Goal: Download file/media

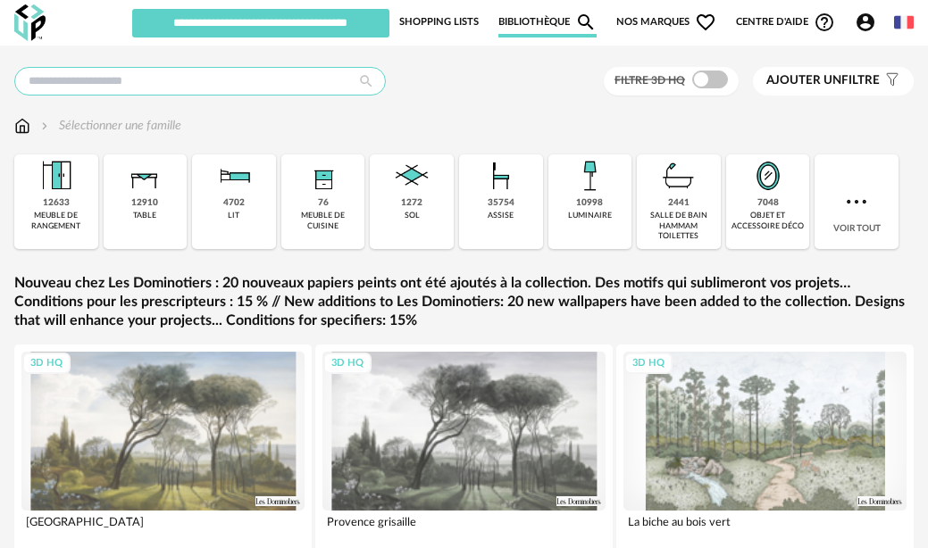
click at [225, 79] on input "text" at bounding box center [199, 81] width 371 height 29
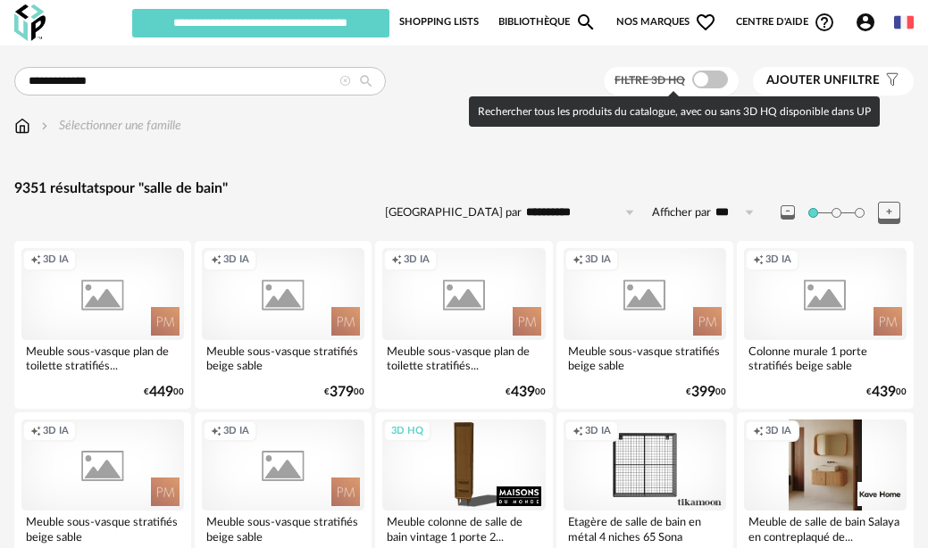
click at [712, 75] on span at bounding box center [710, 80] width 36 height 18
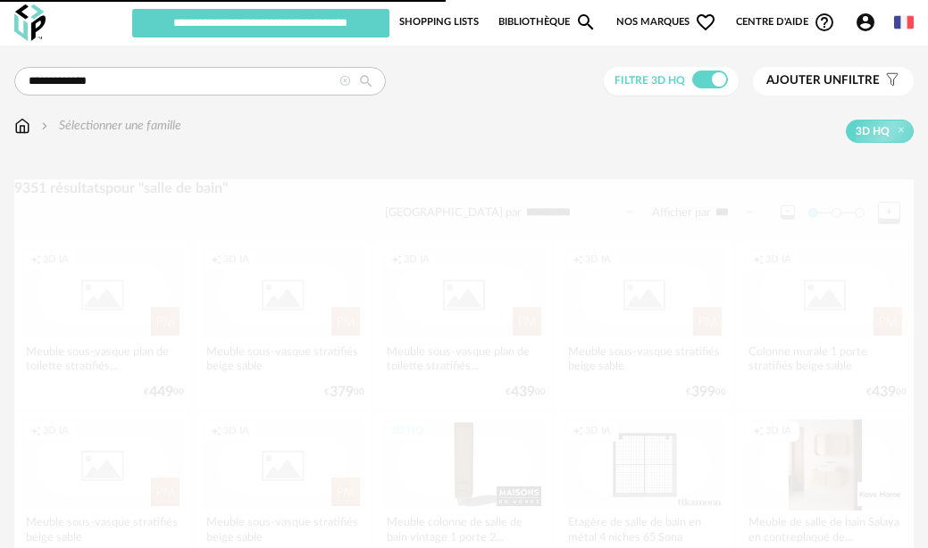
click at [856, 78] on span "Ajouter un filtre" at bounding box center [822, 80] width 113 height 15
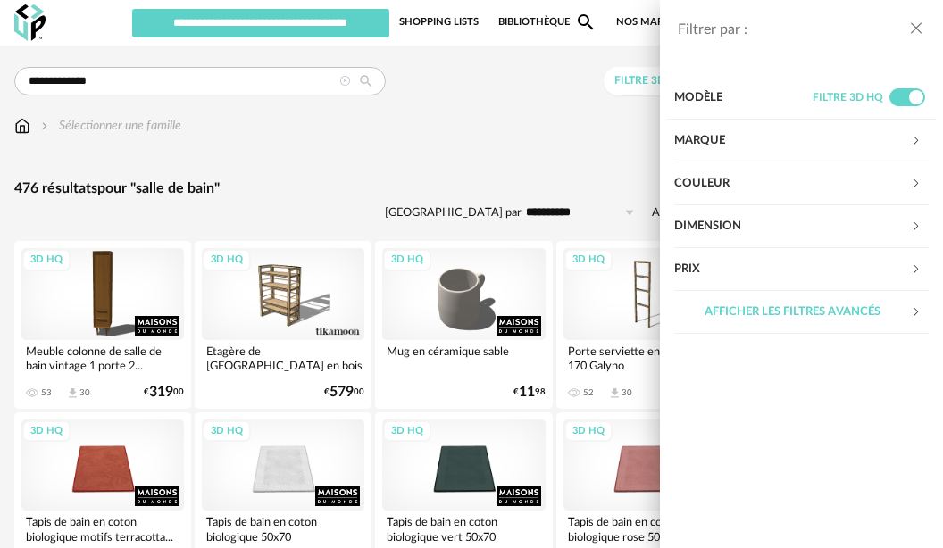
drag, startPoint x: 919, startPoint y: 30, endPoint x: 899, endPoint y: 30, distance: 19.6
click at [911, 30] on icon "close drawer" at bounding box center [916, 29] width 18 height 18
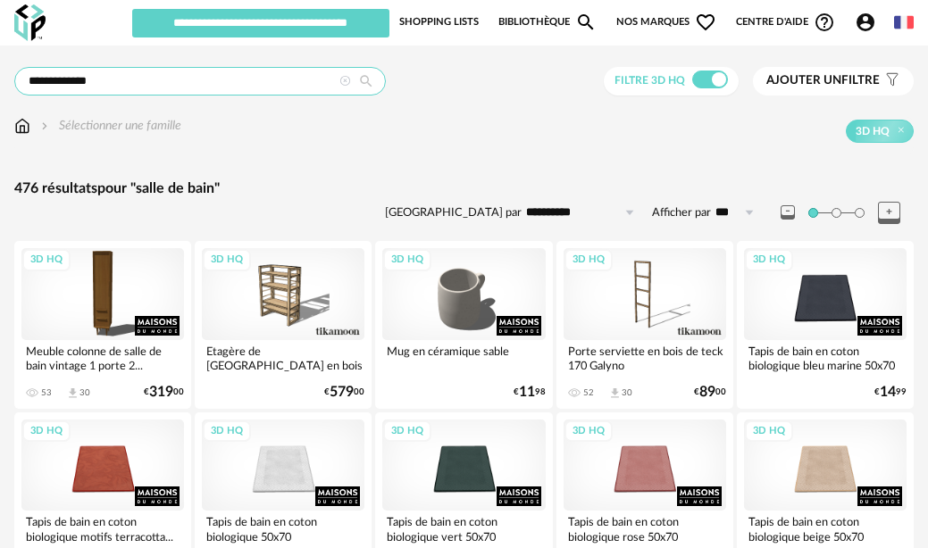
click at [145, 85] on input "**********" at bounding box center [199, 81] width 371 height 29
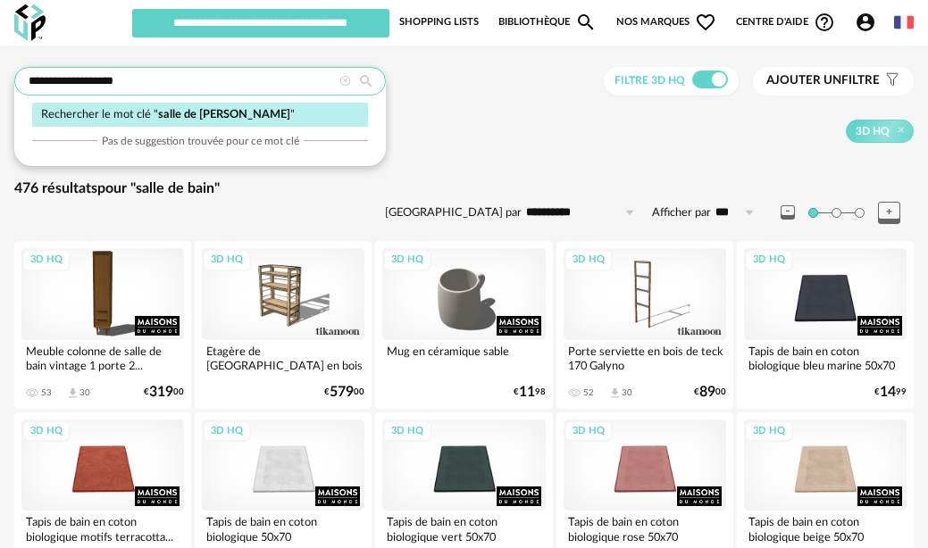
type input "**********"
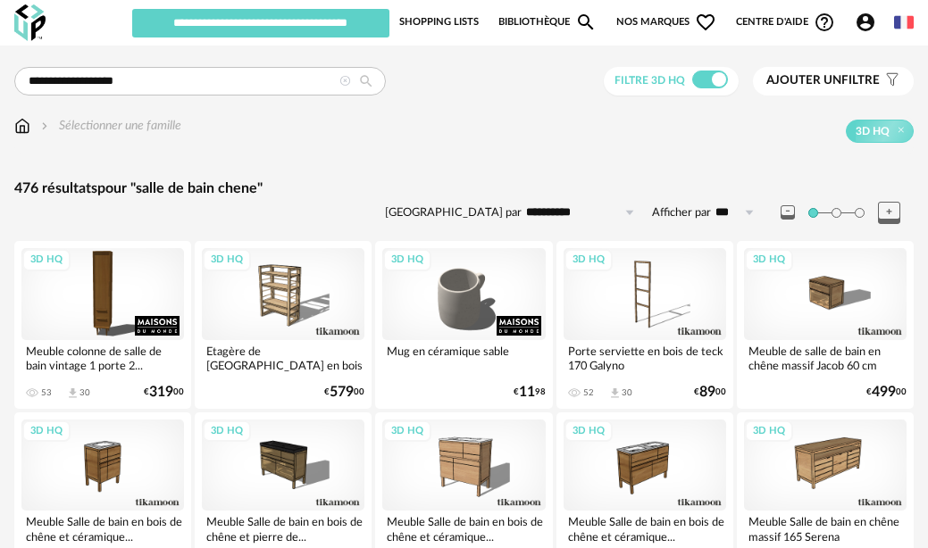
click at [813, 81] on span "Ajouter un" at bounding box center [803, 80] width 75 height 12
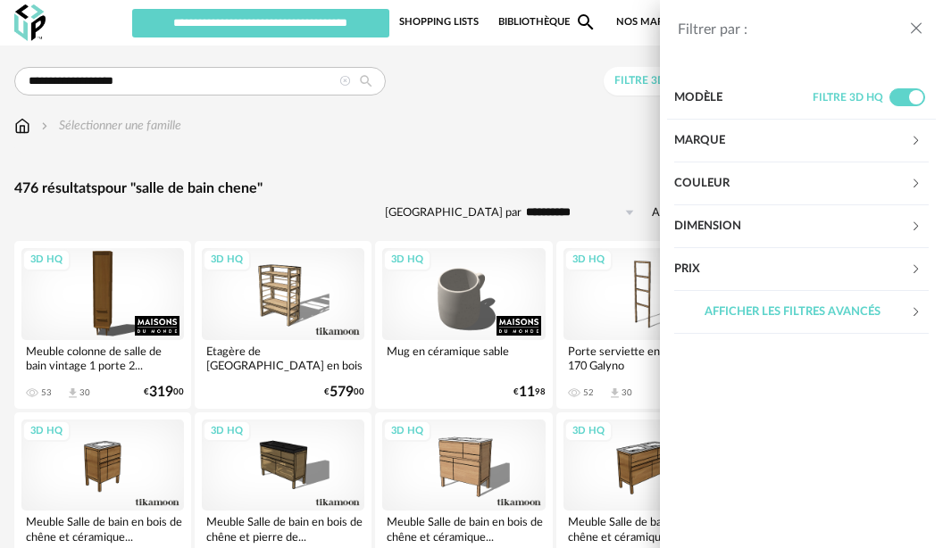
click at [766, 138] on div "Marque" at bounding box center [792, 141] width 236 height 43
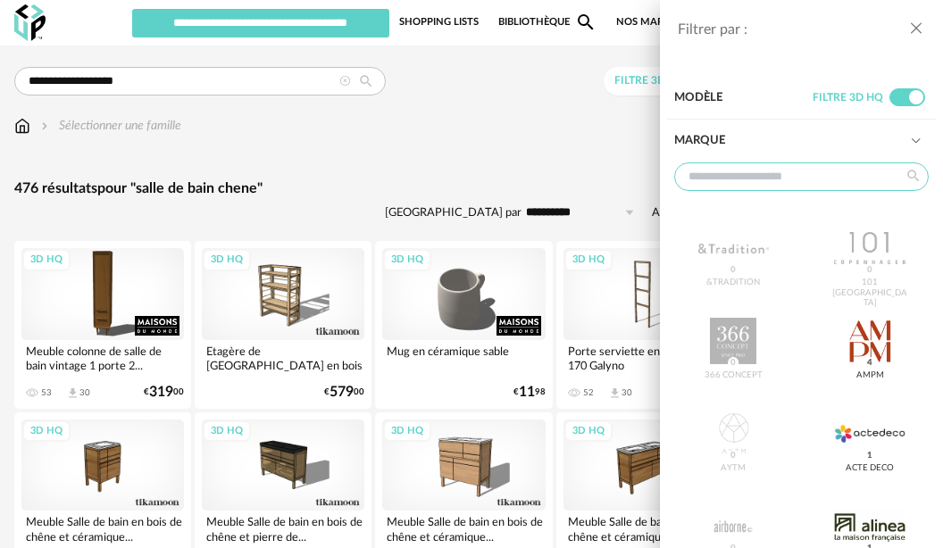
click at [767, 169] on input "text" at bounding box center [801, 176] width 254 height 29
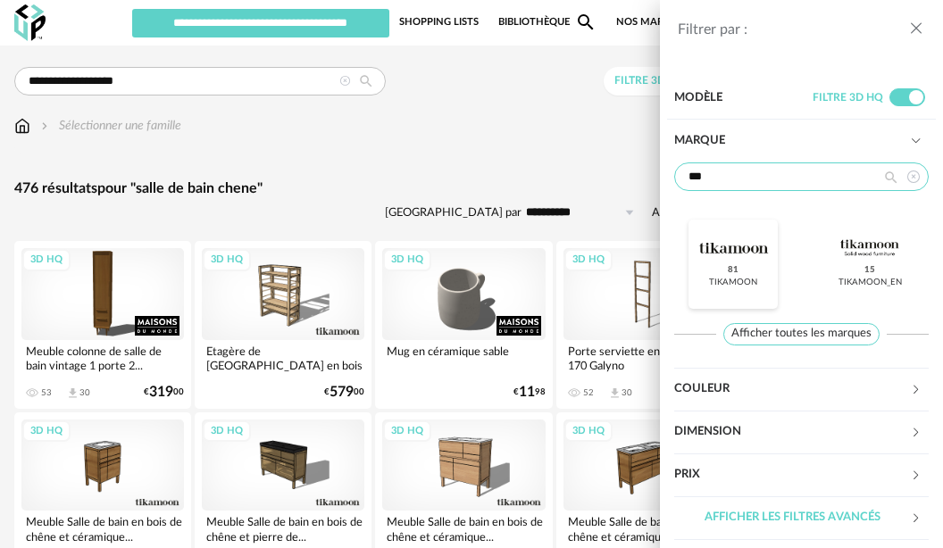
type input "***"
click at [736, 254] on div at bounding box center [733, 248] width 71 height 46
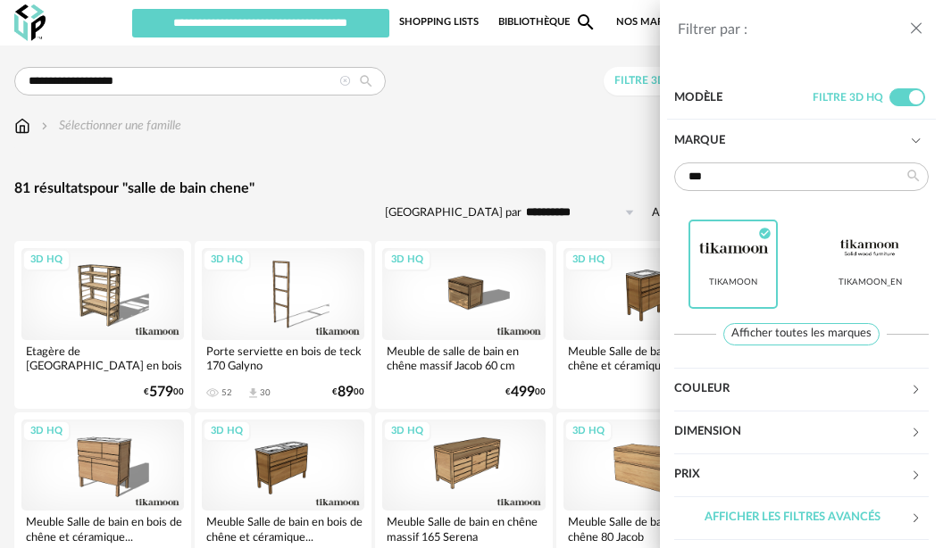
click at [919, 21] on icon "close drawer" at bounding box center [916, 29] width 18 height 18
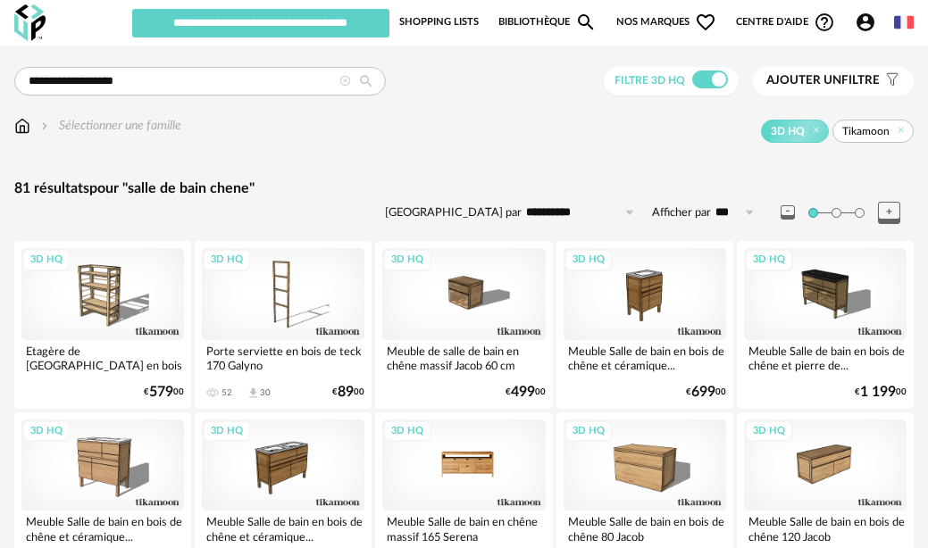
click at [464, 459] on div "3D HQ" at bounding box center [463, 465] width 162 height 91
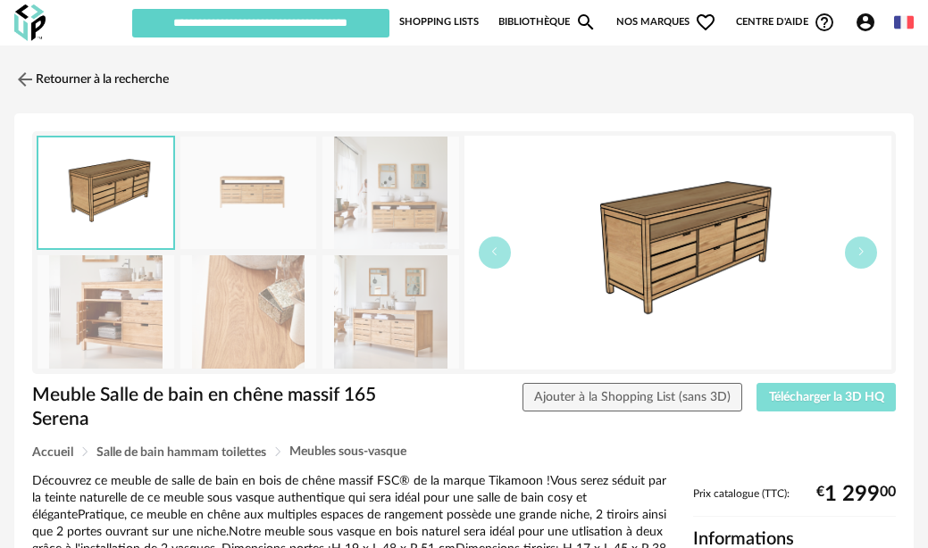
click at [811, 398] on span "Télécharger la 3D HQ" at bounding box center [826, 397] width 115 height 12
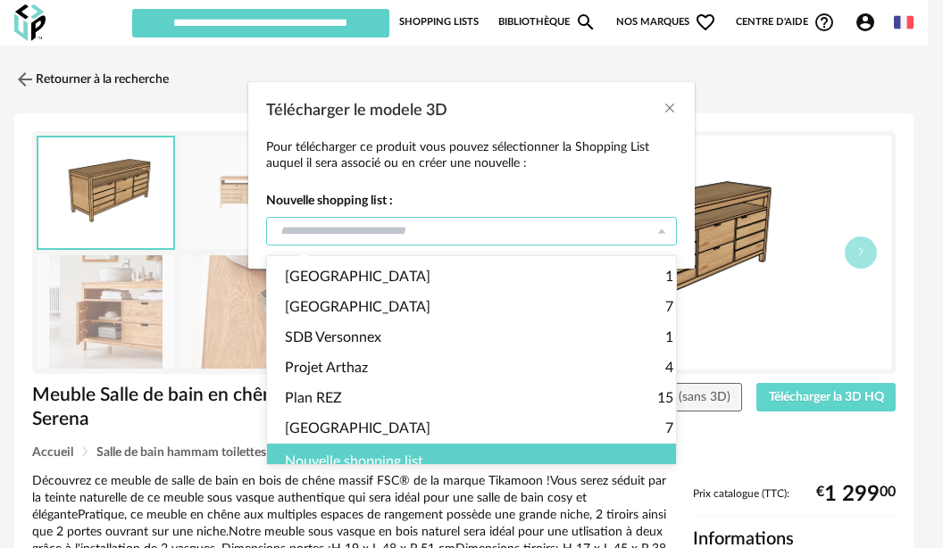
click at [484, 235] on input "Télécharger le modele 3D" at bounding box center [471, 231] width 411 height 29
click at [376, 278] on li "Villa Bluffy 1" at bounding box center [479, 277] width 424 height 30
type input "**********"
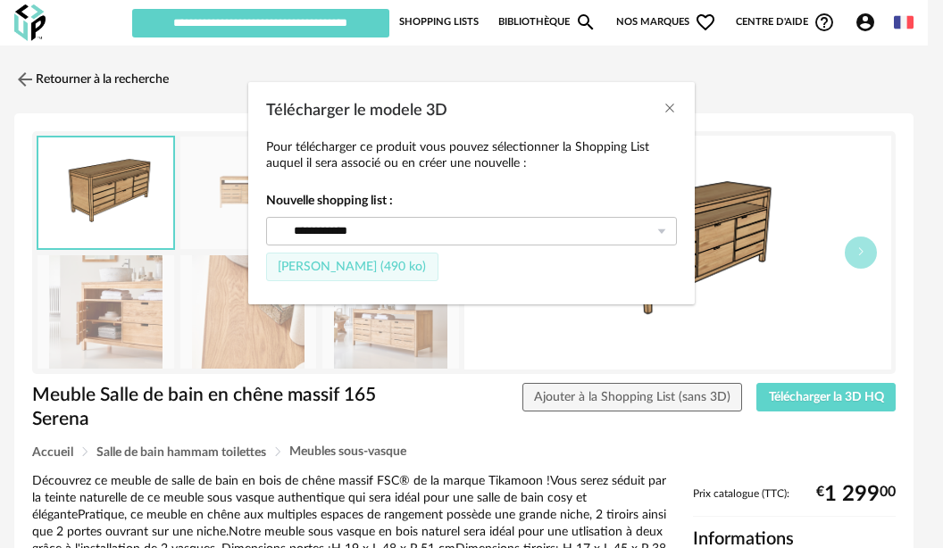
click at [338, 271] on span "Fichier SketchUp (490 ko)" at bounding box center [352, 267] width 148 height 12
type input "**********"
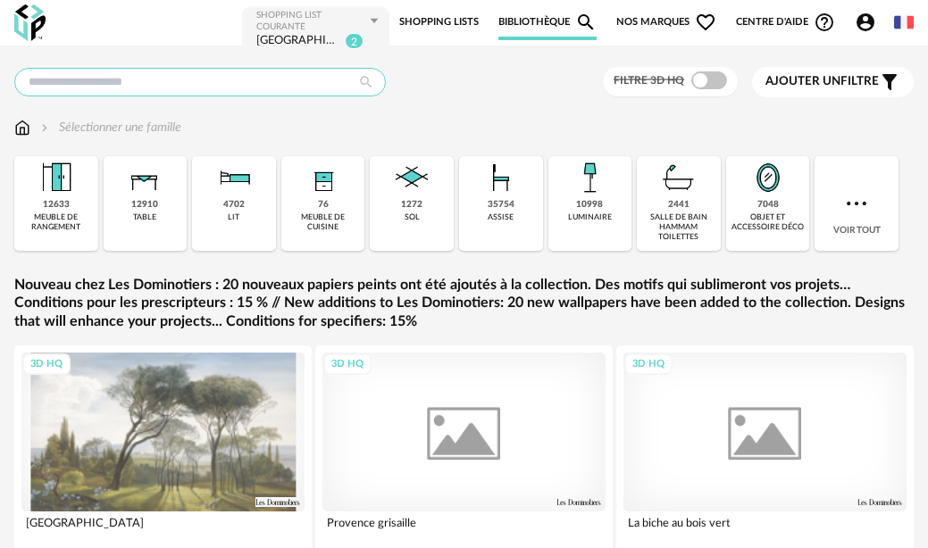
click at [172, 87] on input "text" at bounding box center [199, 82] width 371 height 29
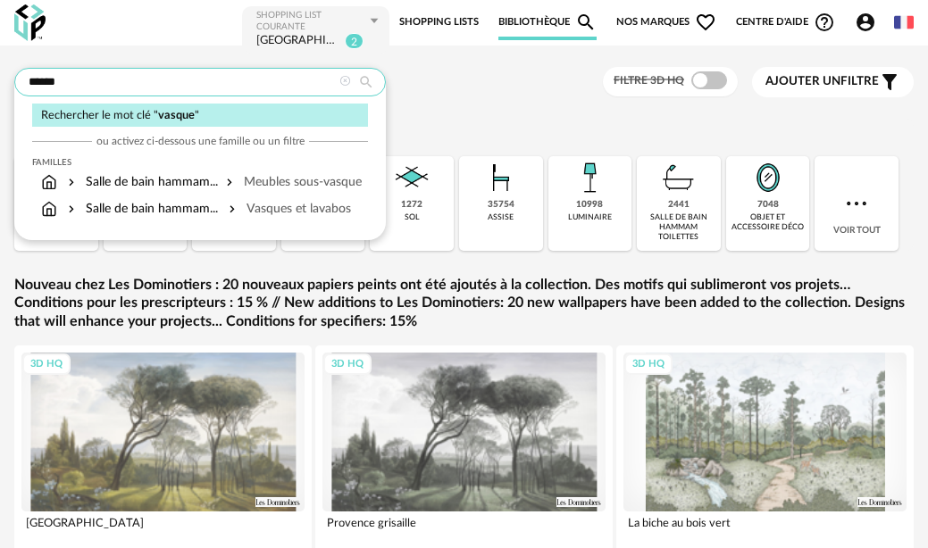
type input "******"
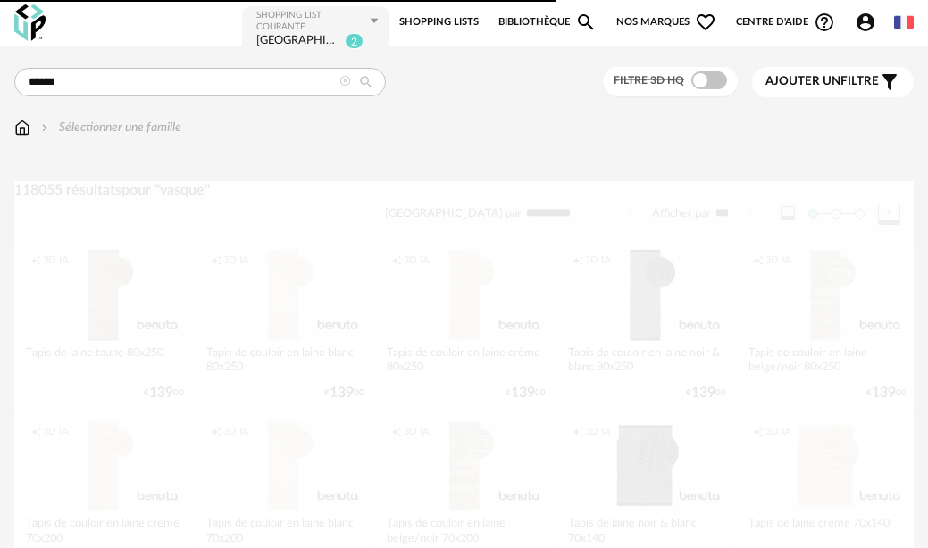
click at [804, 80] on span "Ajouter un" at bounding box center [802, 81] width 75 height 12
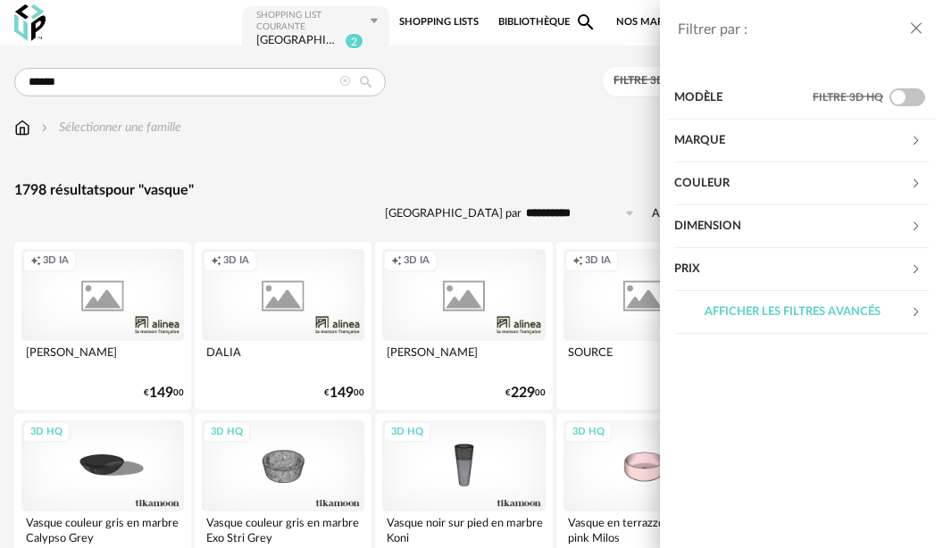
click at [709, 143] on div "Marque" at bounding box center [792, 141] width 236 height 43
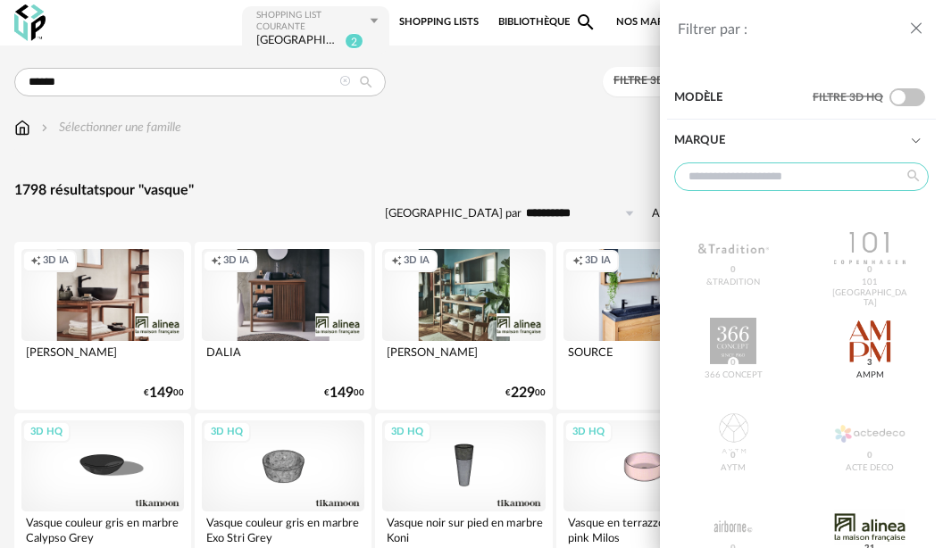
click at [725, 172] on input "text" at bounding box center [801, 176] width 254 height 29
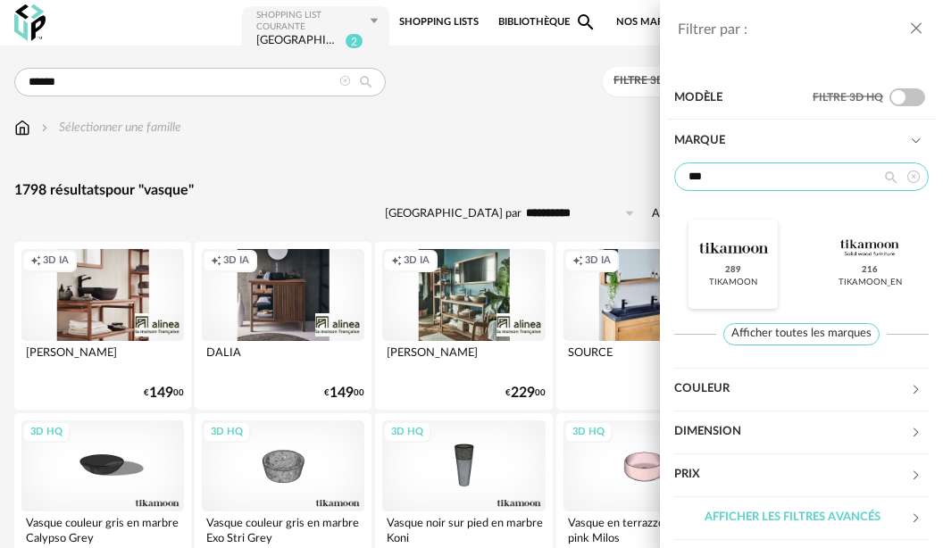
type input "***"
click at [730, 236] on div at bounding box center [733, 248] width 71 height 46
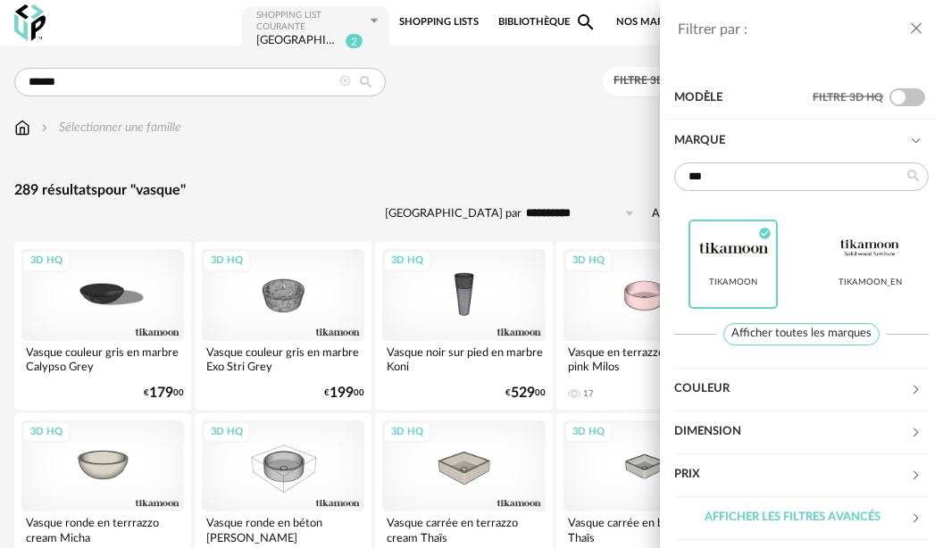
click at [913, 30] on icon "close drawer" at bounding box center [916, 29] width 18 height 18
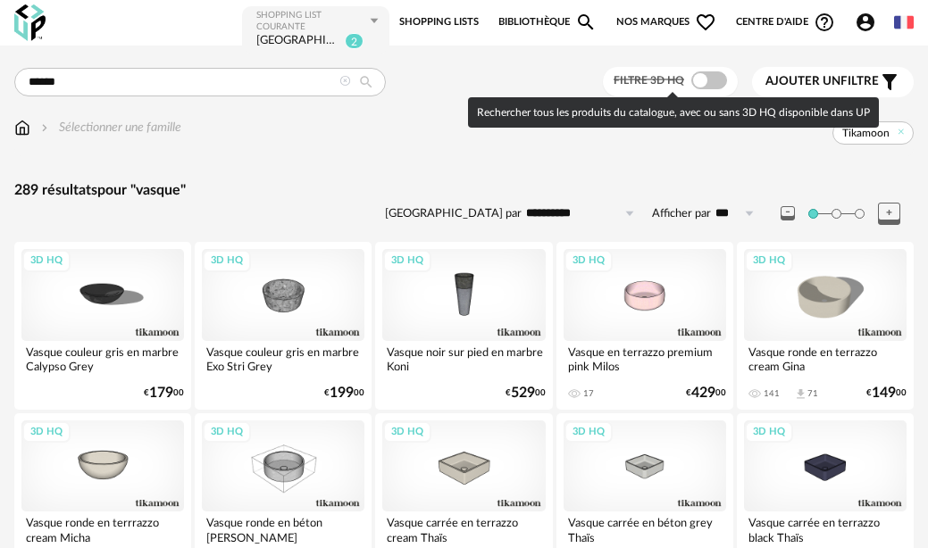
click at [710, 80] on span at bounding box center [709, 80] width 36 height 18
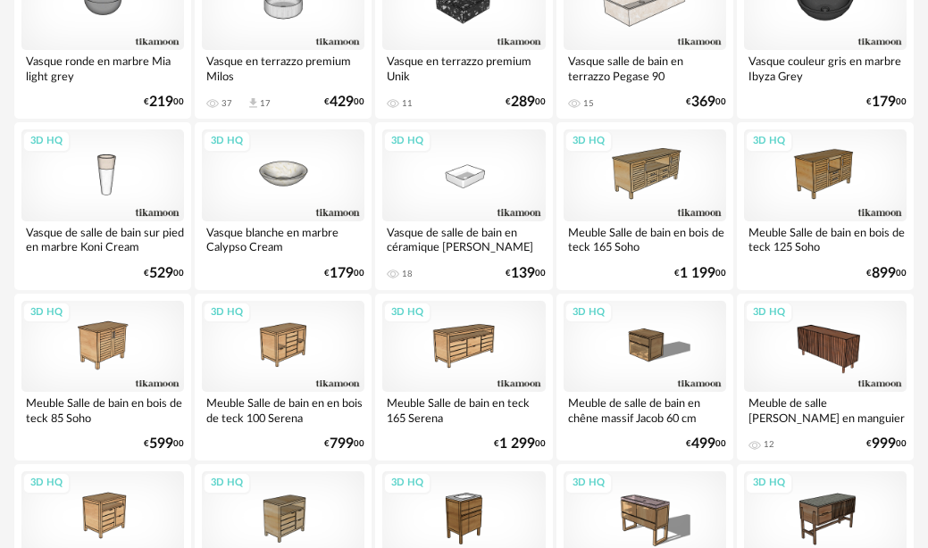
scroll to position [179, 0]
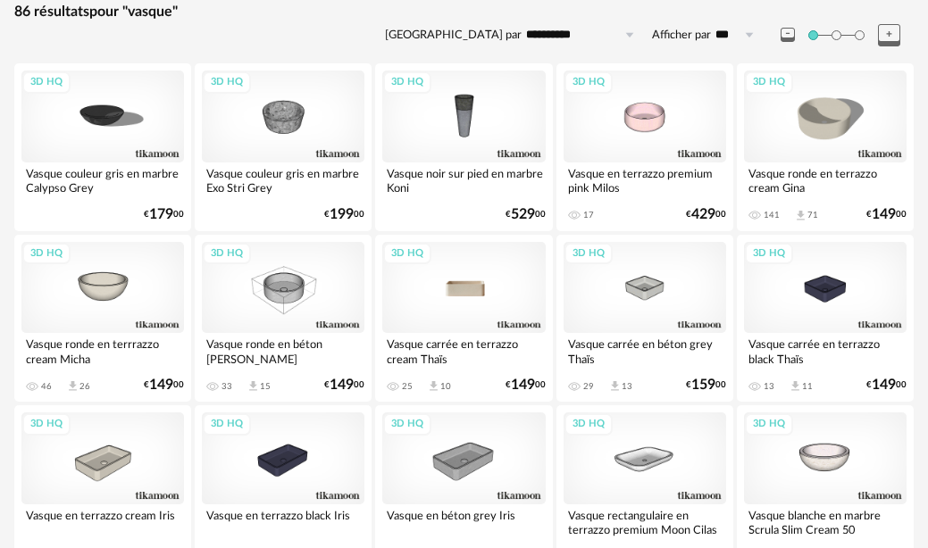
click at [468, 297] on div "3D HQ" at bounding box center [463, 287] width 162 height 91
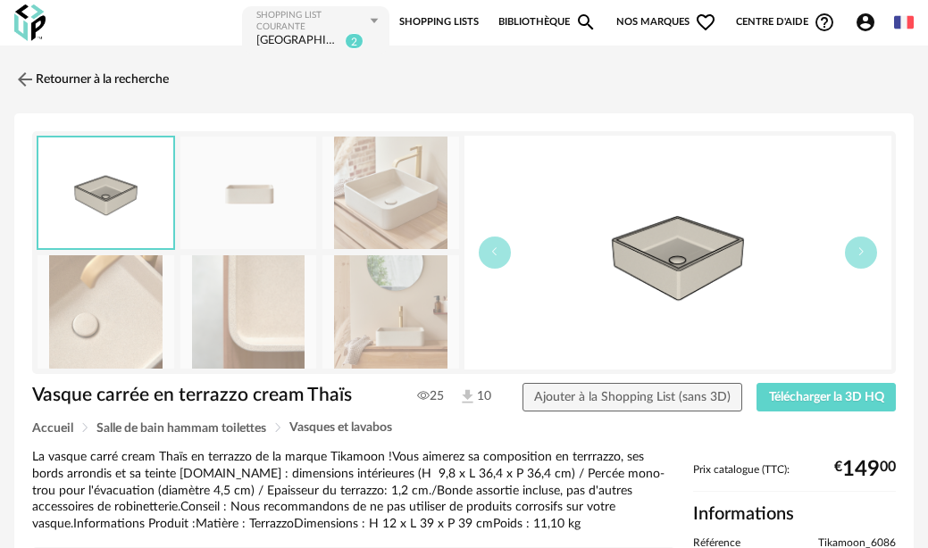
click at [389, 323] on img at bounding box center [390, 311] width 137 height 113
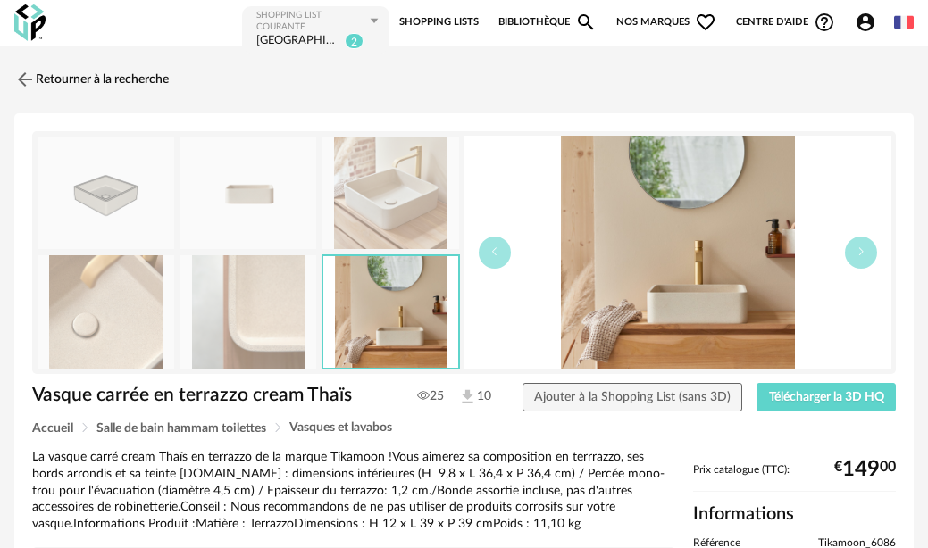
click at [263, 313] on img at bounding box center [248, 311] width 137 height 113
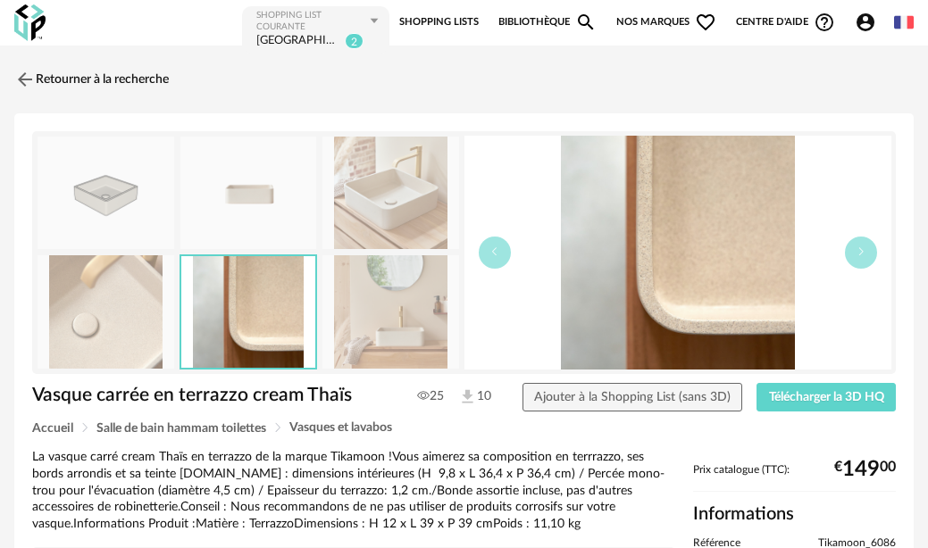
click at [99, 313] on img at bounding box center [105, 311] width 137 height 113
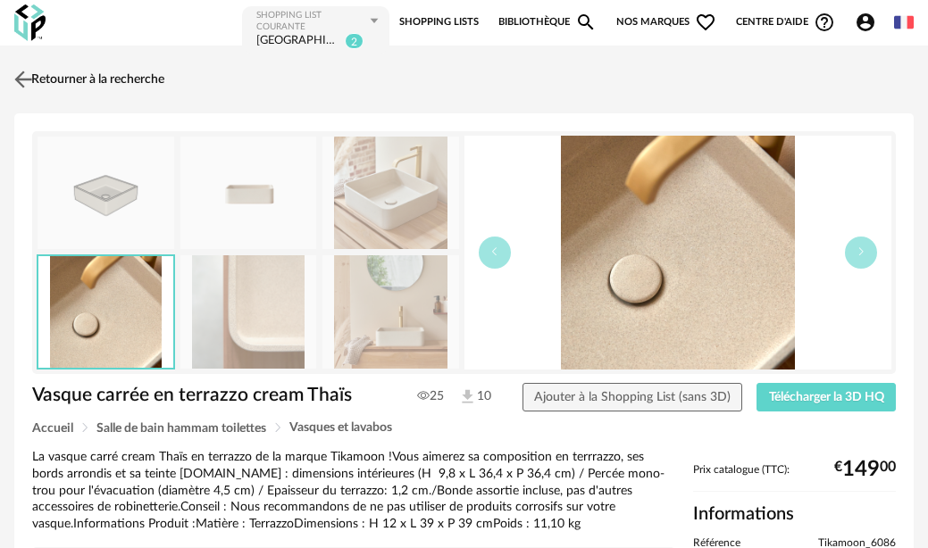
click at [29, 74] on img at bounding box center [24, 79] width 26 height 26
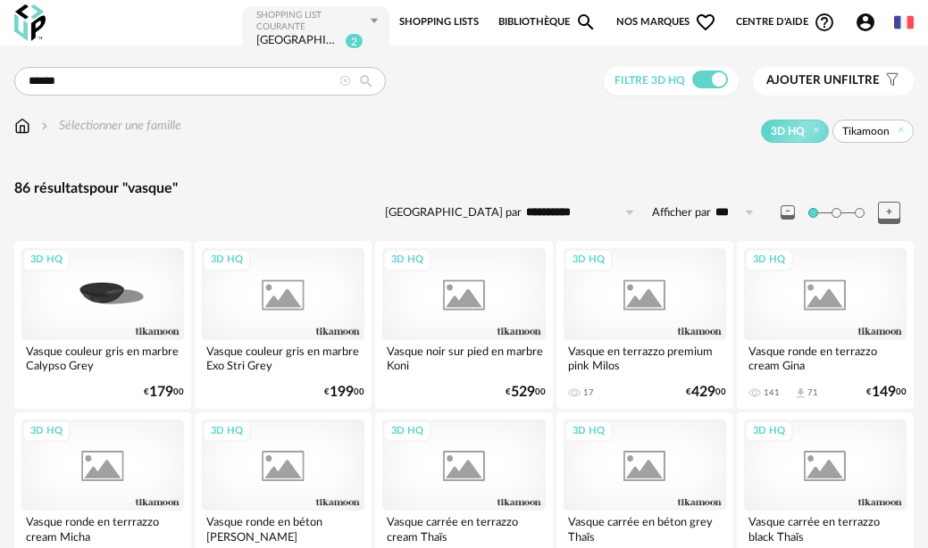
scroll to position [179, 0]
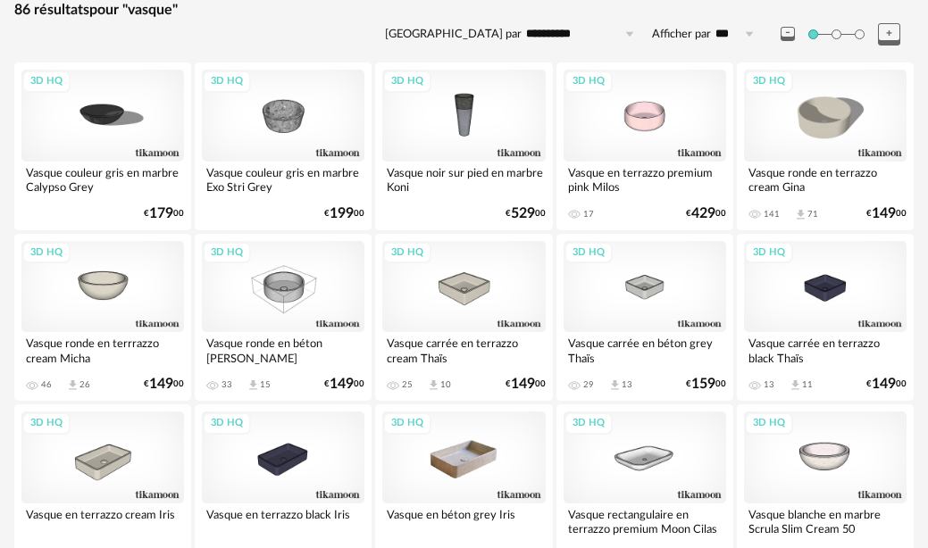
click at [443, 468] on div "3D HQ" at bounding box center [463, 457] width 162 height 91
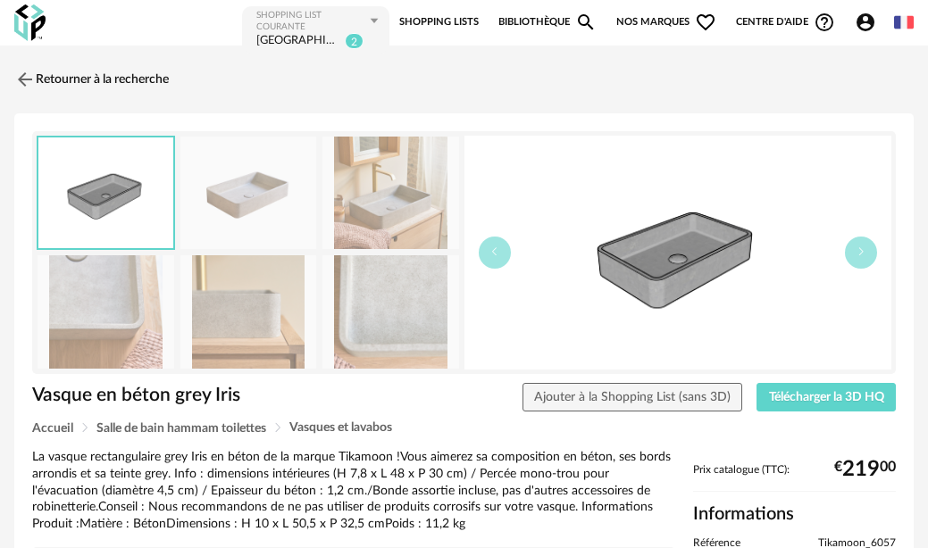
click at [378, 322] on img at bounding box center [390, 311] width 137 height 113
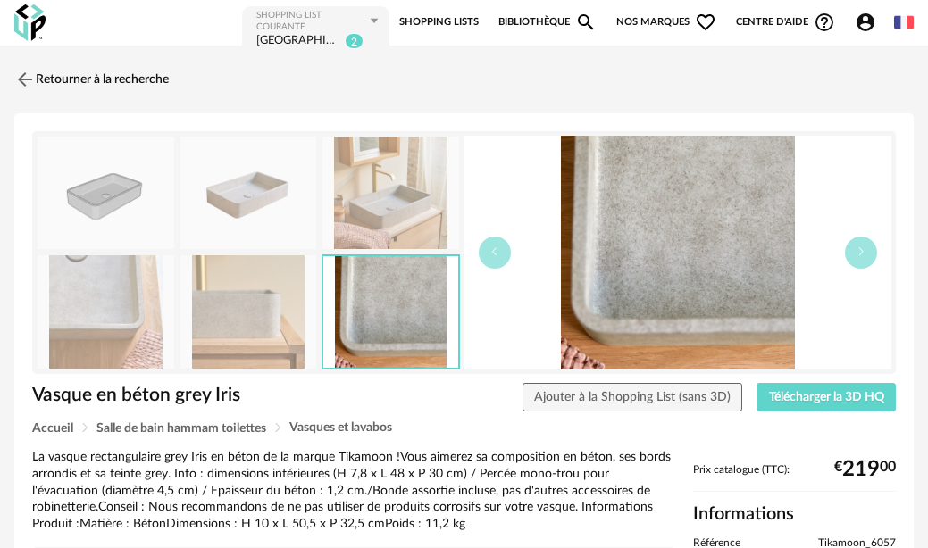
click at [252, 318] on img at bounding box center [248, 311] width 137 height 113
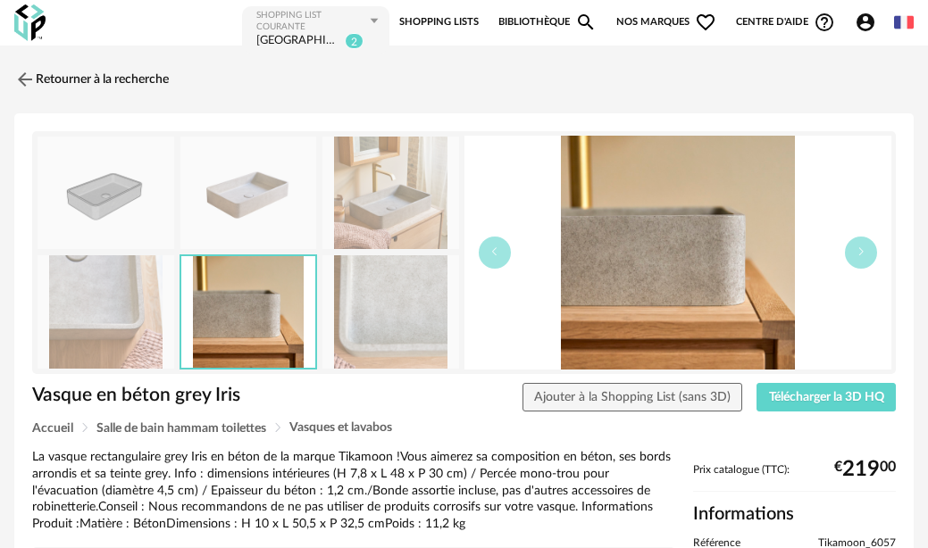
click at [393, 208] on img at bounding box center [390, 193] width 137 height 113
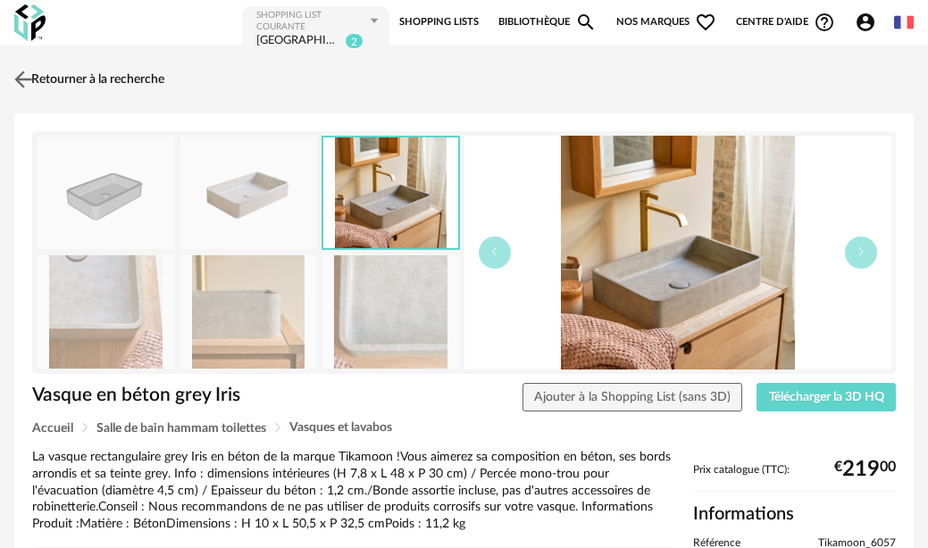
click at [28, 79] on img at bounding box center [24, 79] width 26 height 26
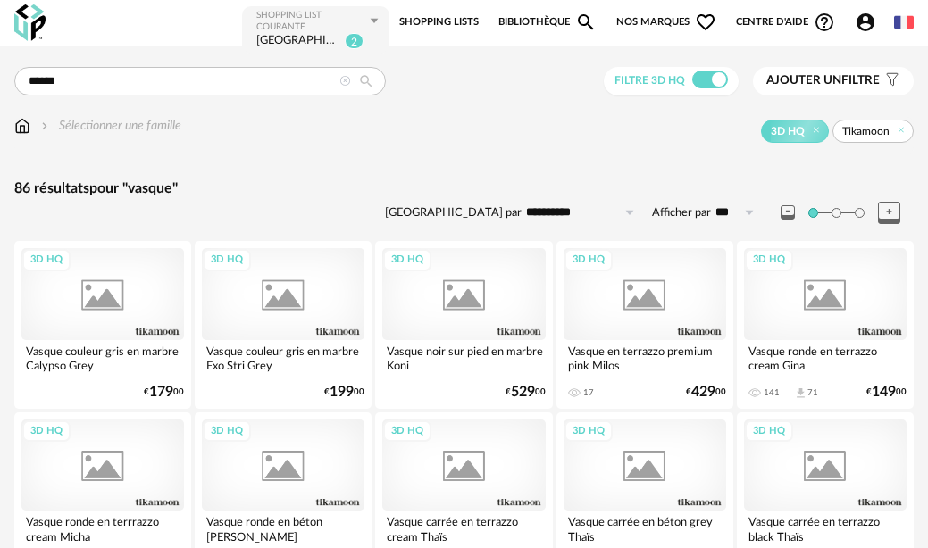
scroll to position [179, 0]
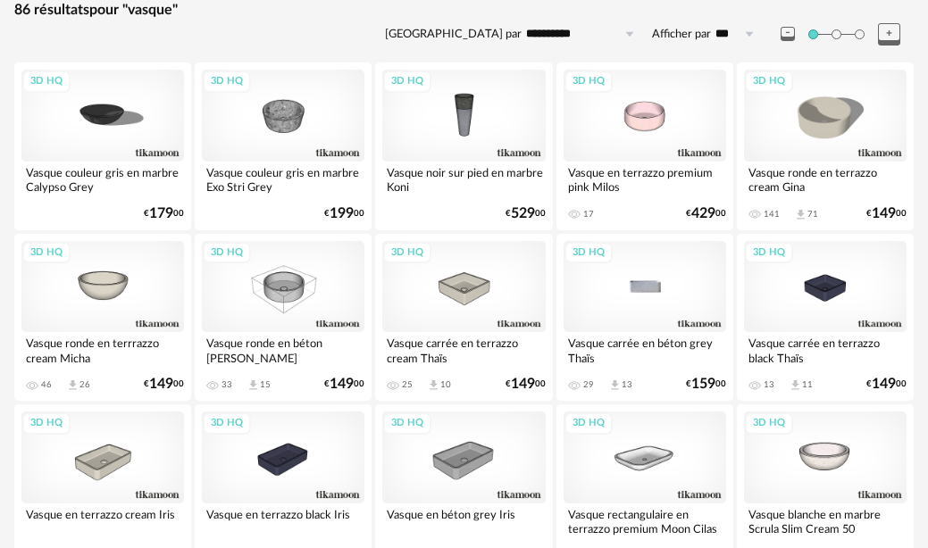
click at [642, 282] on div "3D HQ" at bounding box center [644, 286] width 162 height 91
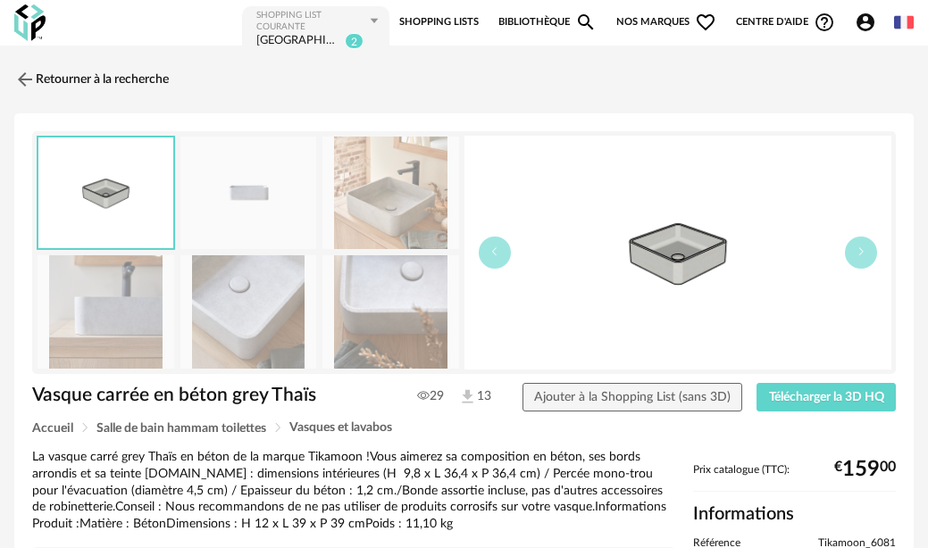
click at [242, 295] on img at bounding box center [248, 311] width 137 height 113
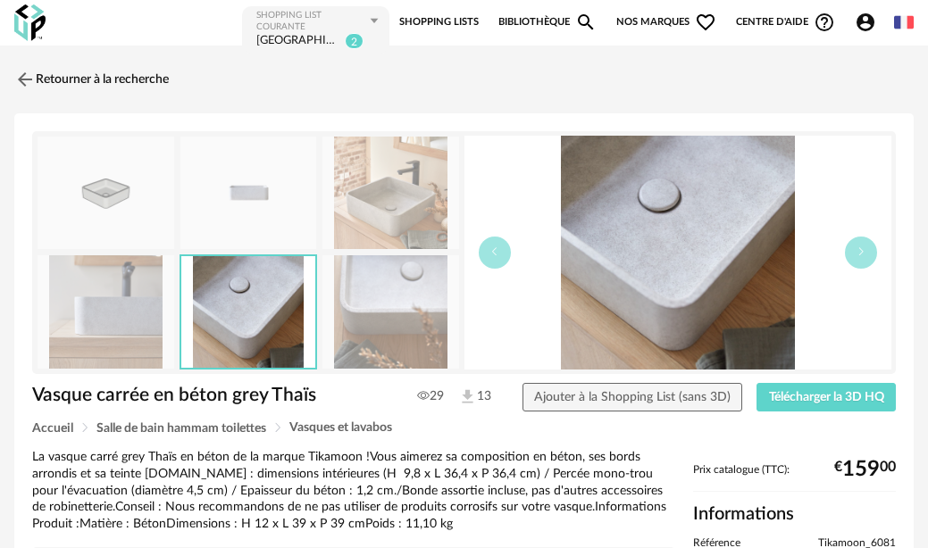
click at [385, 202] on img at bounding box center [390, 193] width 137 height 113
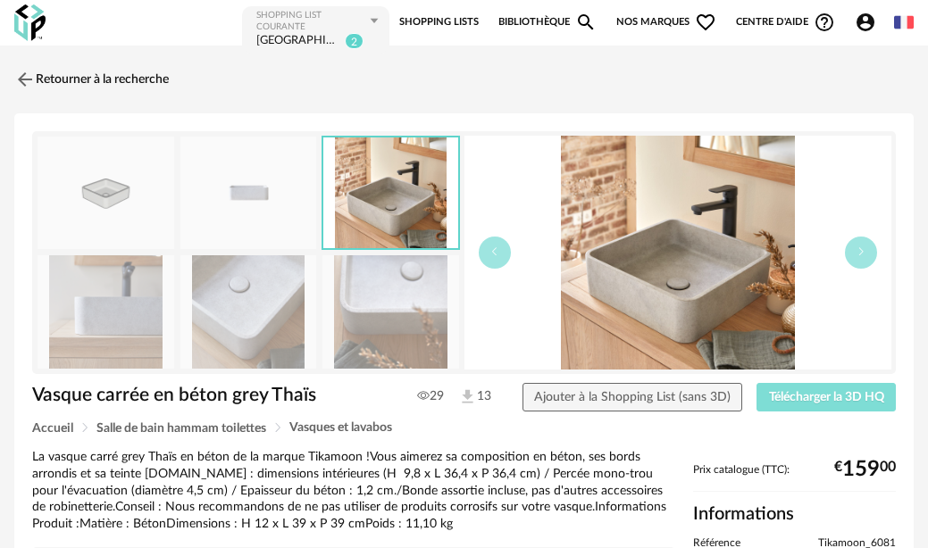
click at [826, 394] on span "Télécharger la 3D HQ" at bounding box center [826, 397] width 115 height 12
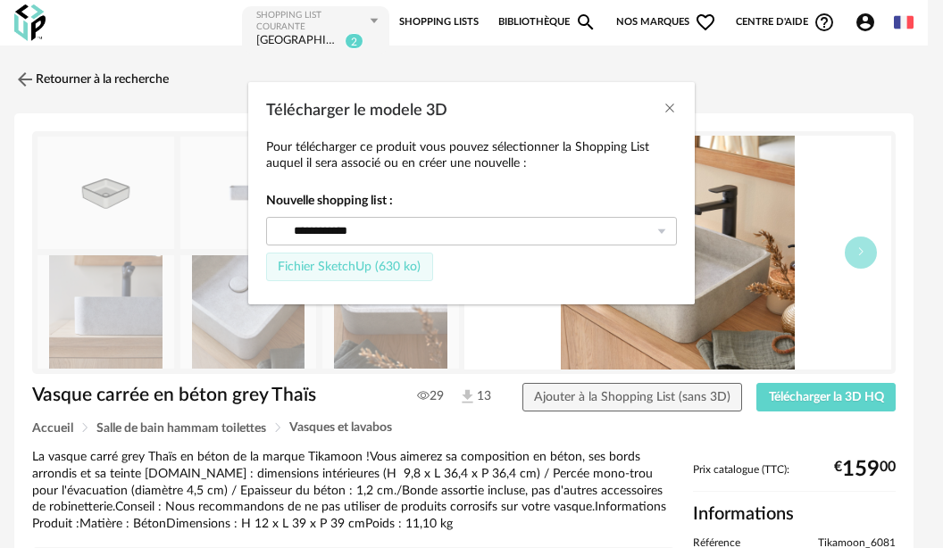
click at [346, 268] on span "Fichier SketchUp (630 ko)" at bounding box center [349, 267] width 143 height 12
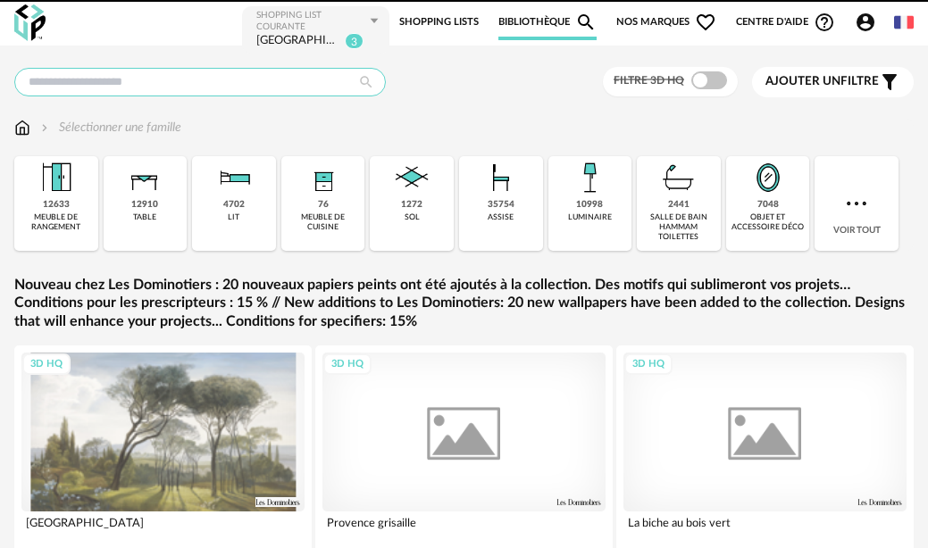
click at [154, 76] on input "text" at bounding box center [199, 82] width 371 height 29
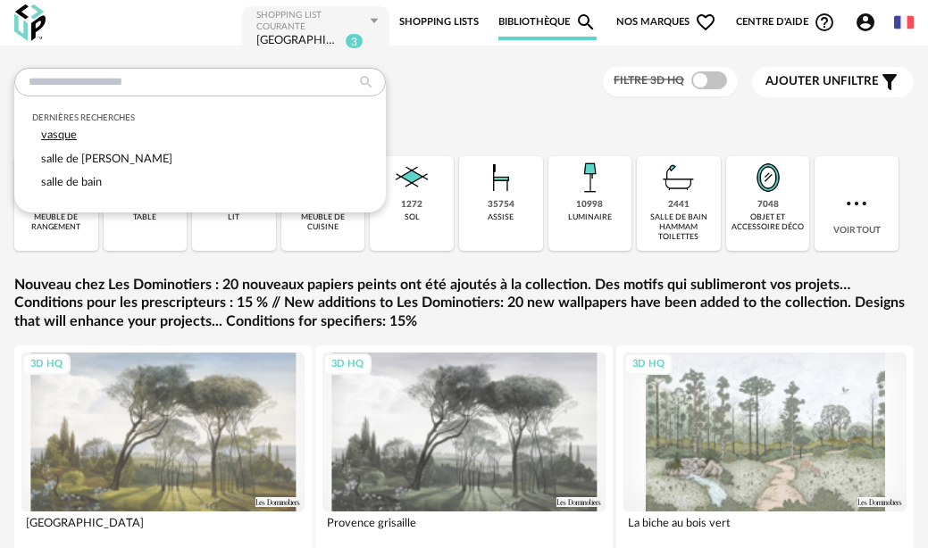
click at [139, 133] on div "vasque" at bounding box center [200, 135] width 336 height 24
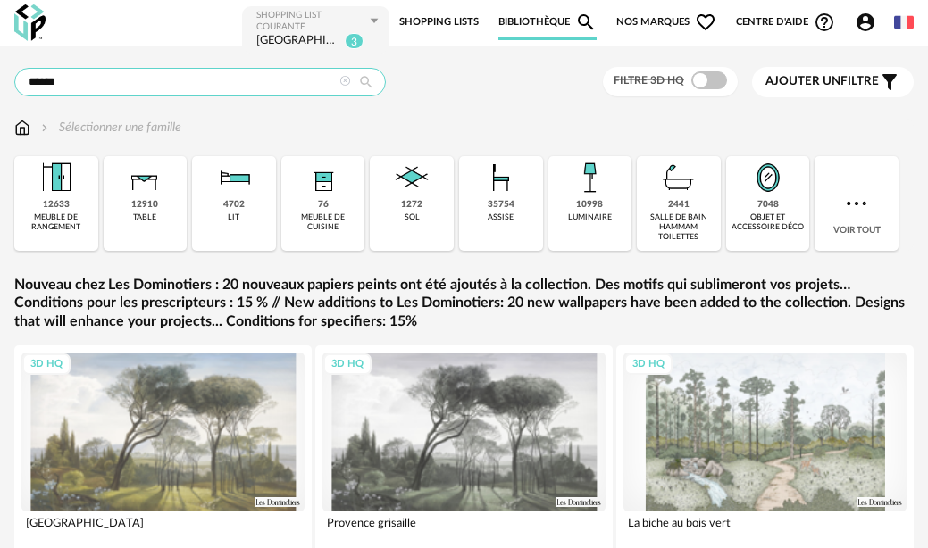
click at [128, 71] on input "******" at bounding box center [199, 82] width 371 height 29
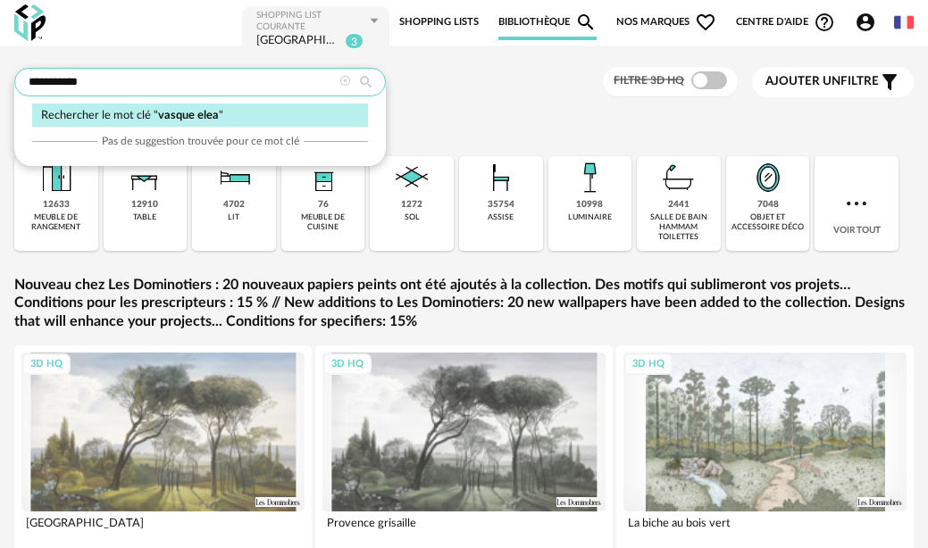
type input "**********"
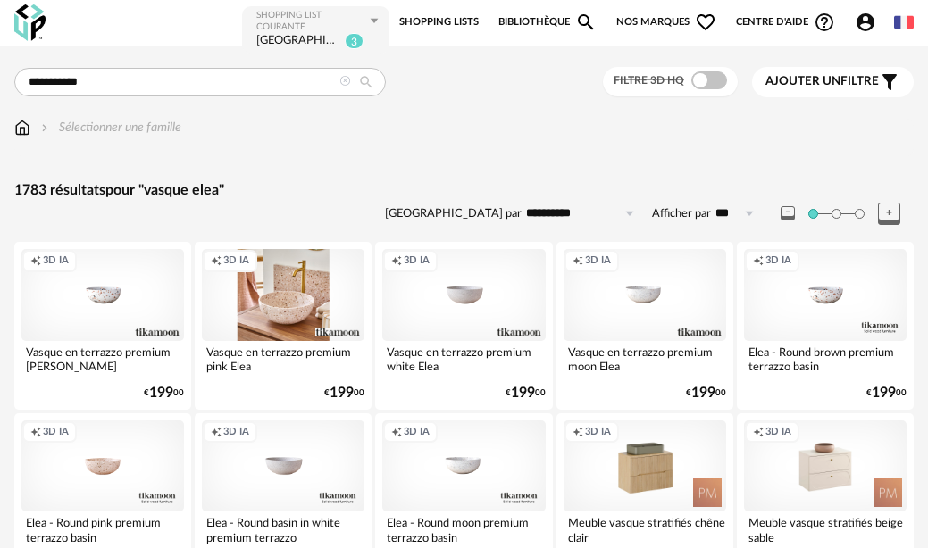
click at [294, 305] on div "Creation icon 3D IA" at bounding box center [283, 294] width 162 height 91
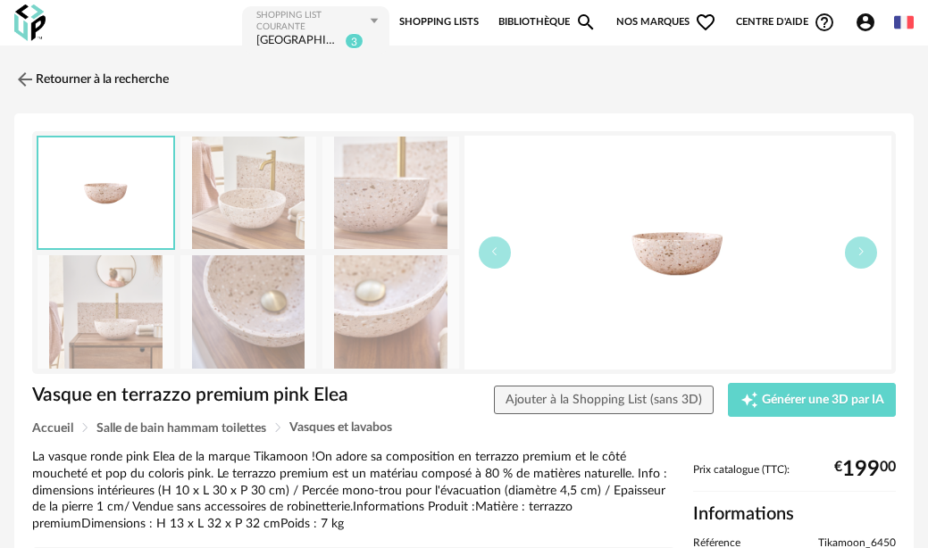
click at [259, 331] on img at bounding box center [248, 311] width 137 height 113
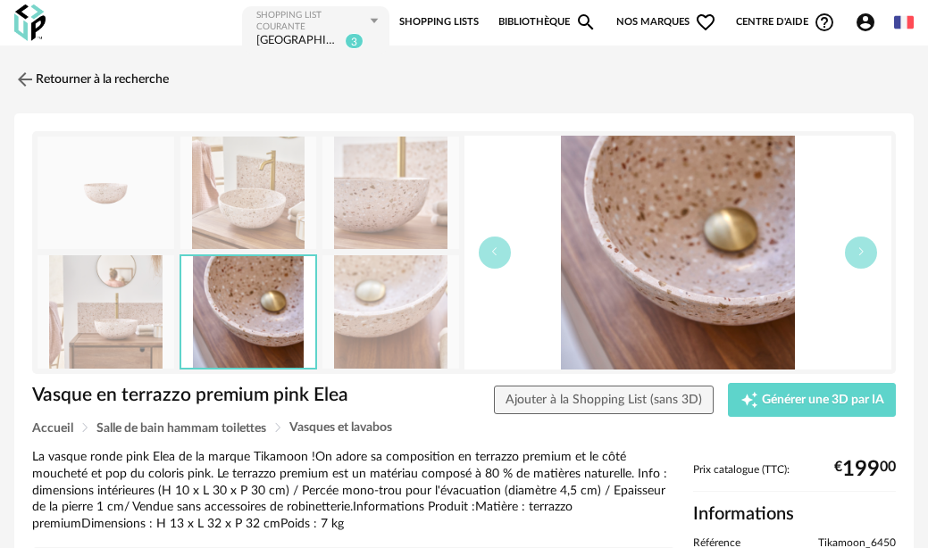
click at [363, 190] on img at bounding box center [390, 193] width 137 height 113
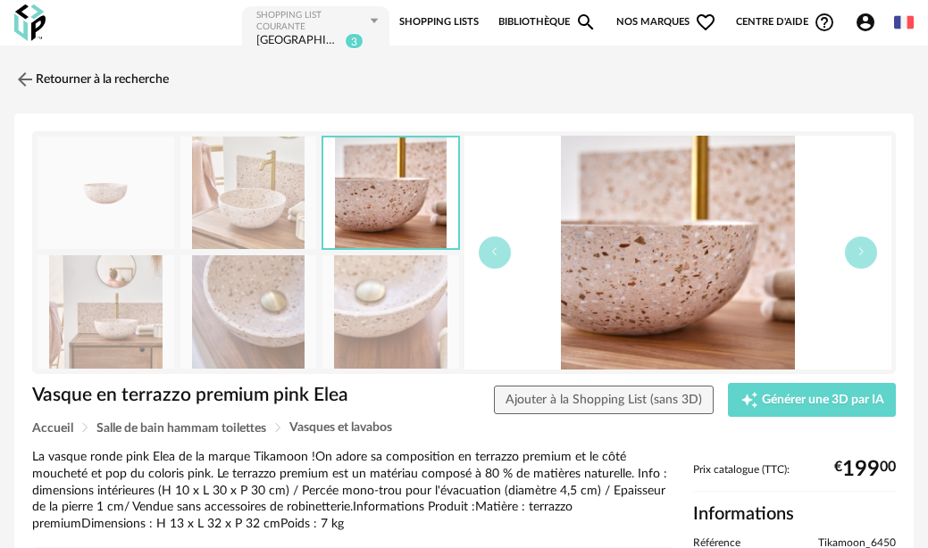
click at [248, 201] on img at bounding box center [248, 193] width 137 height 113
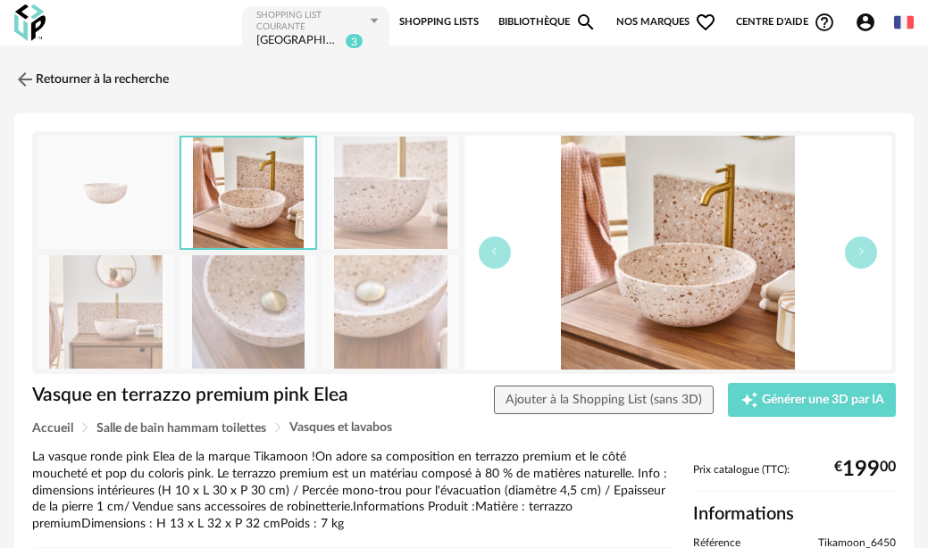
click at [389, 310] on img at bounding box center [390, 311] width 137 height 113
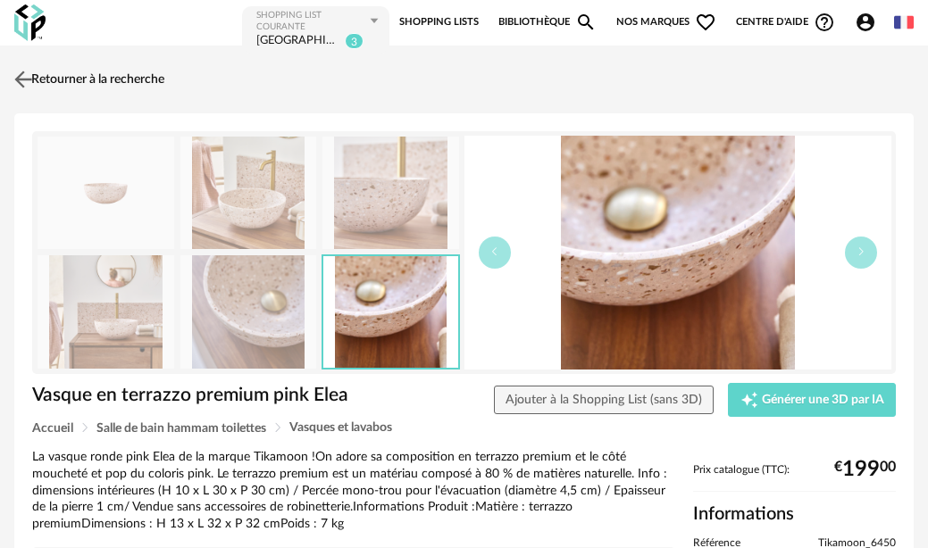
click at [21, 80] on img at bounding box center [24, 79] width 26 height 26
